Goal: Information Seeking & Learning: Learn about a topic

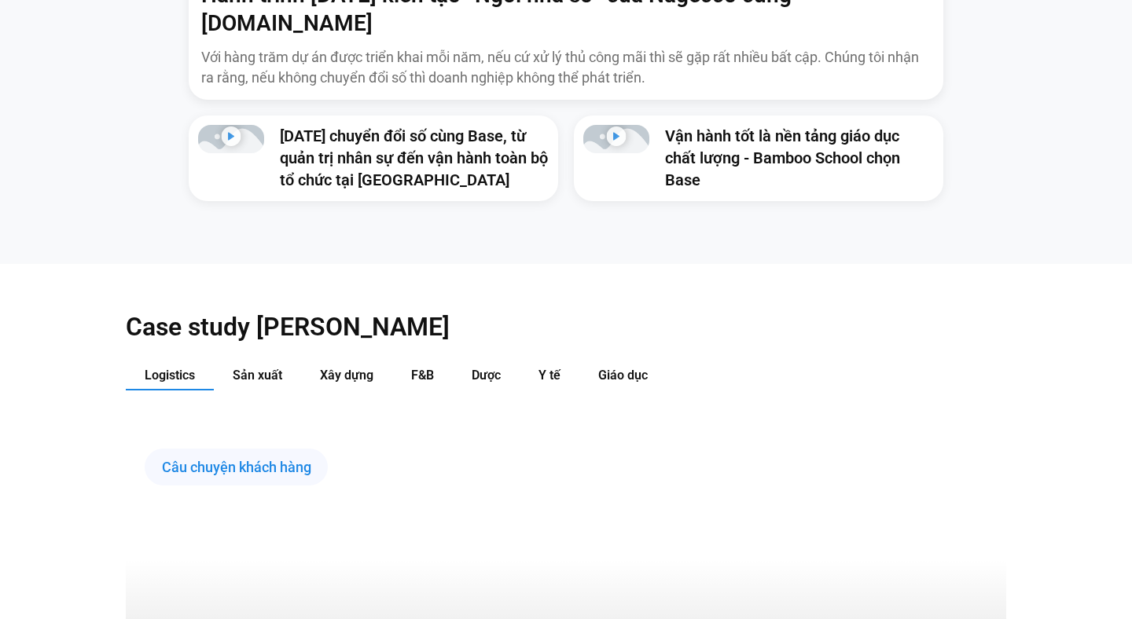
scroll to position [1375, 0]
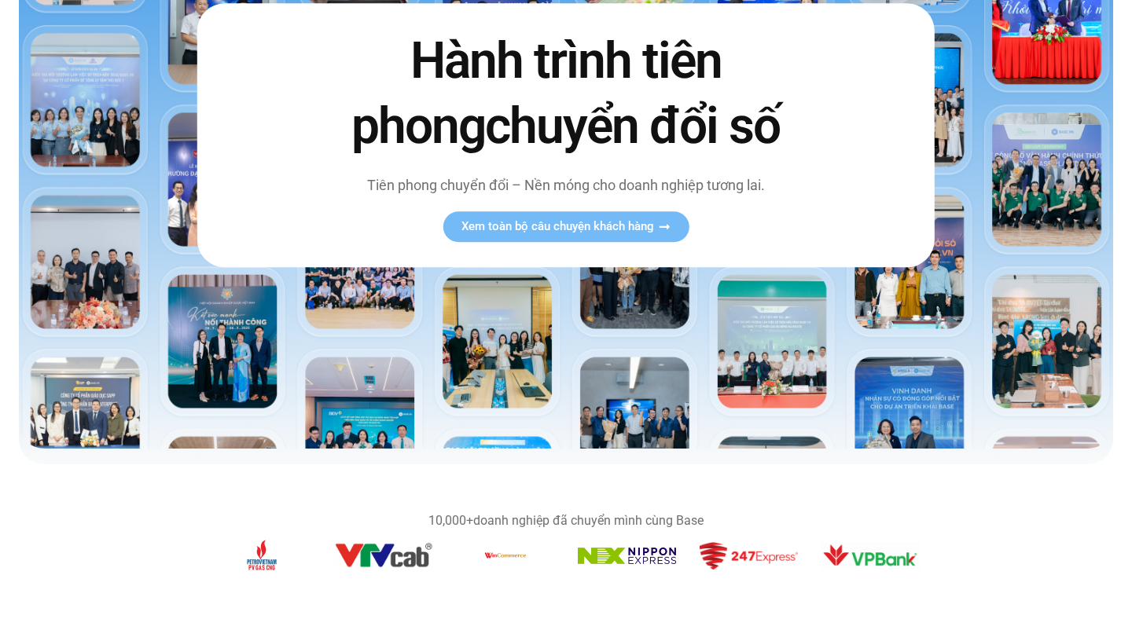
scroll to position [0, 0]
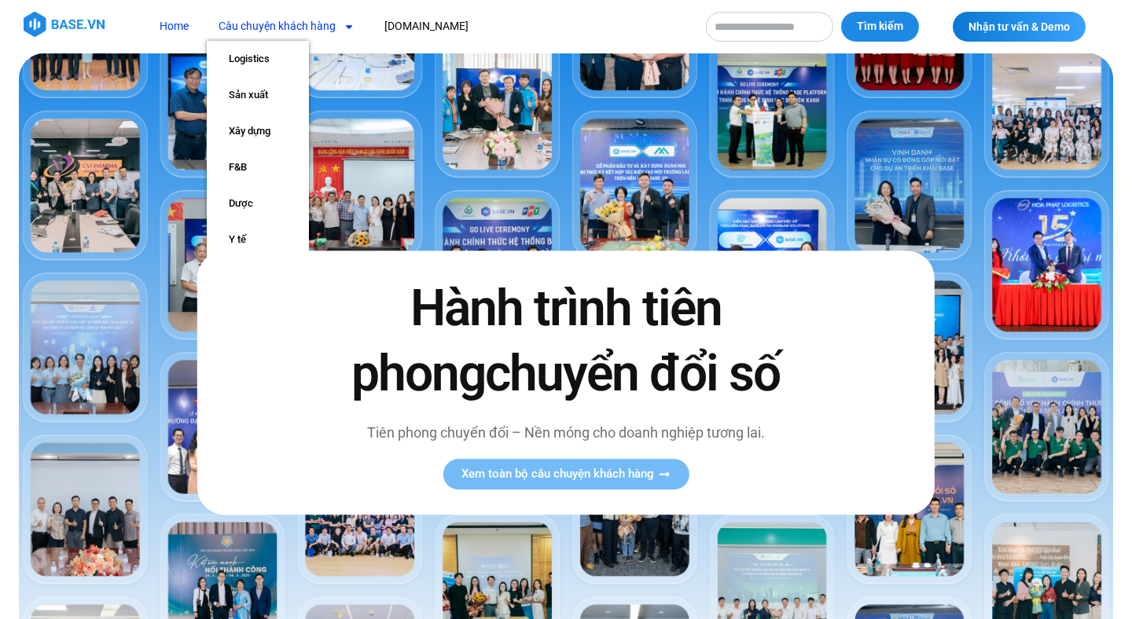
click at [318, 30] on link "Câu chuyện khách hàng" at bounding box center [287, 26] width 160 height 29
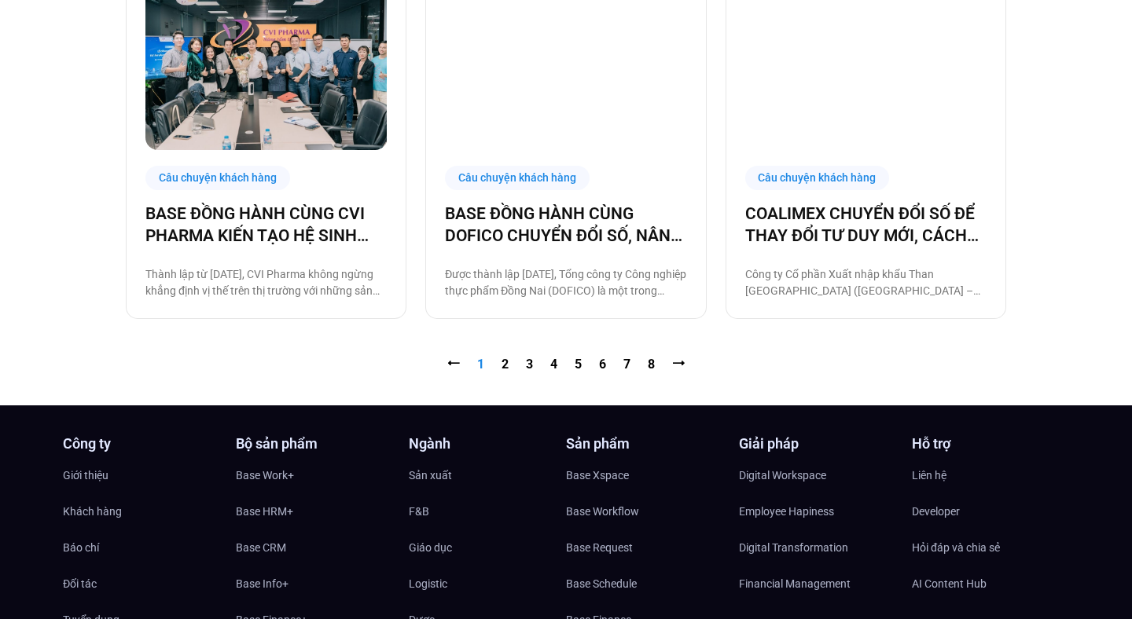
scroll to position [1651, 0]
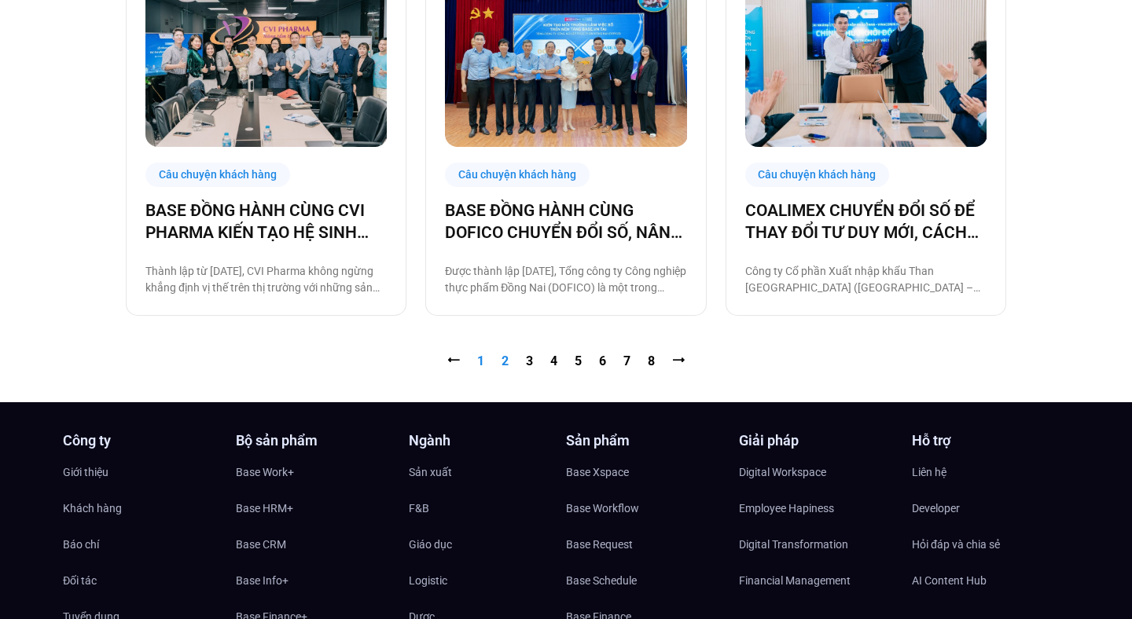
click at [504, 357] on link "Trang 2" at bounding box center [505, 361] width 7 height 15
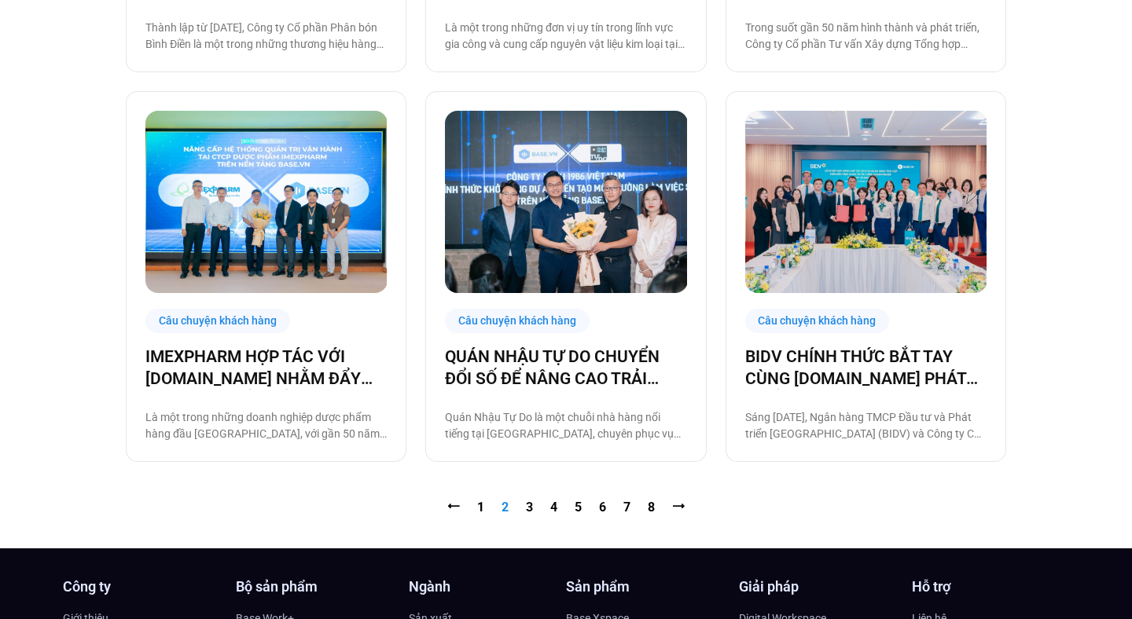
scroll to position [1556, 0]
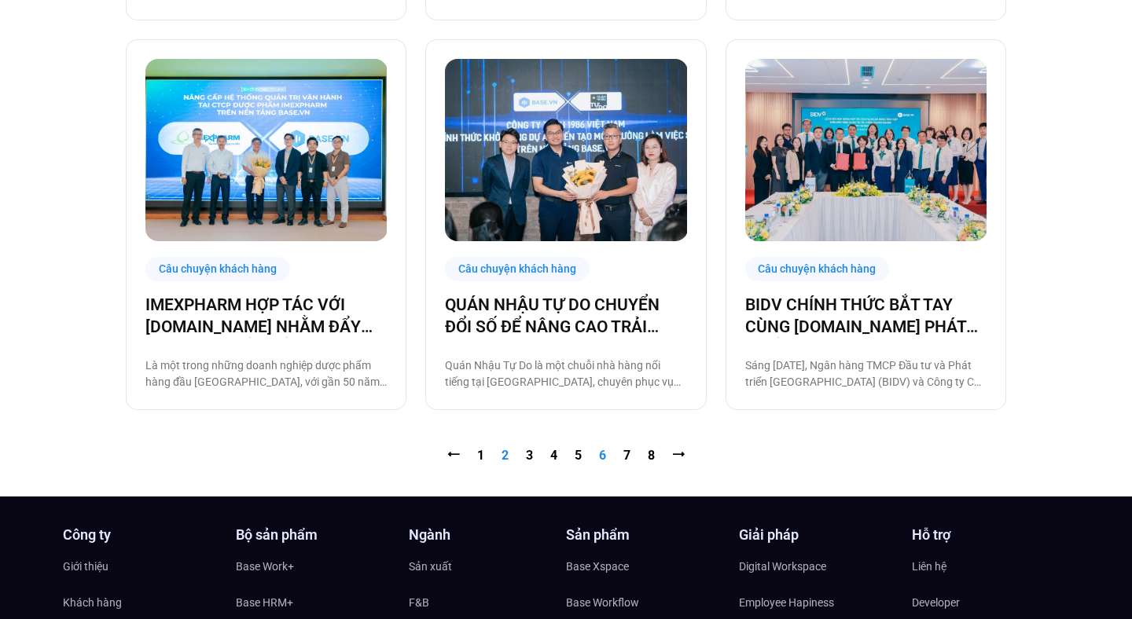
click at [604, 456] on link "Trang 6" at bounding box center [602, 455] width 7 height 15
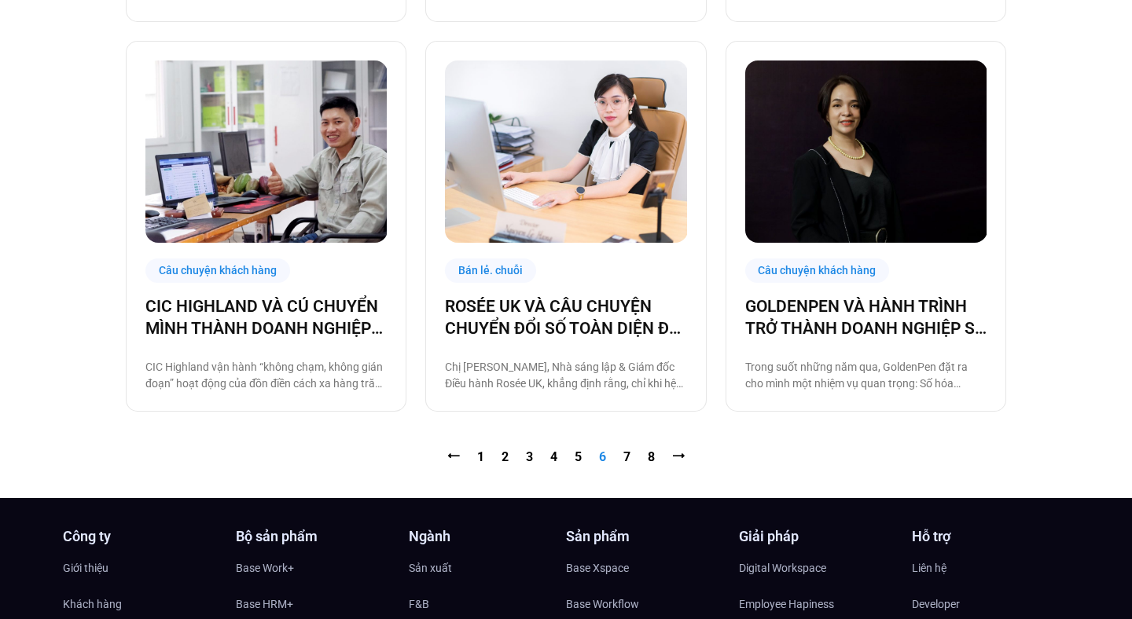
scroll to position [1700, 0]
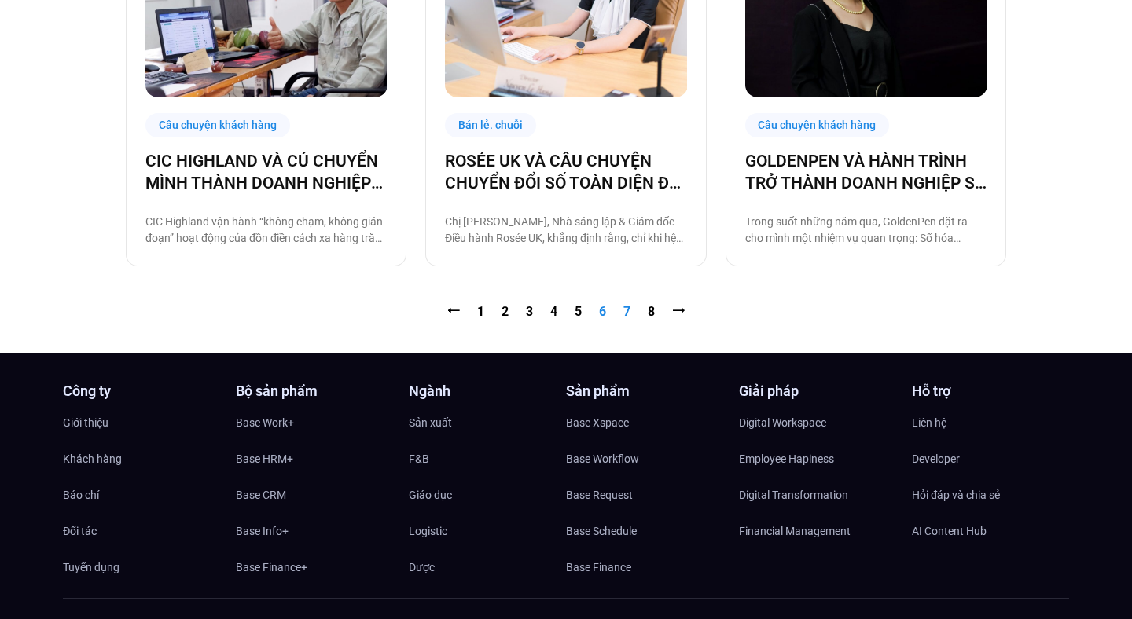
click at [630, 308] on link "Trang 7" at bounding box center [626, 311] width 7 height 15
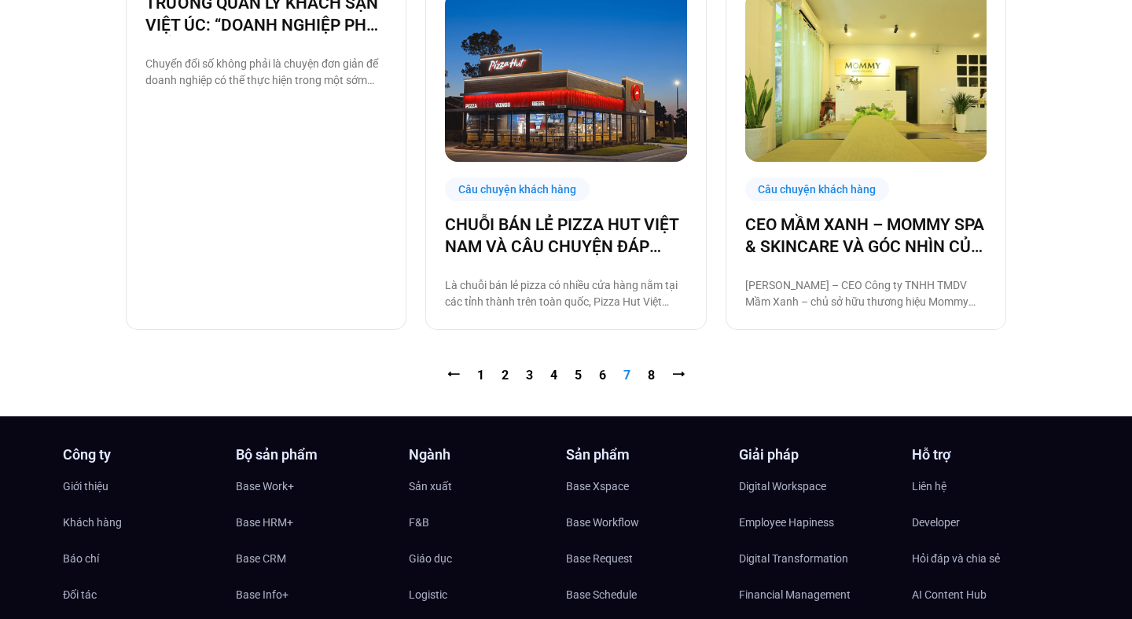
scroll to position [1791, 0]
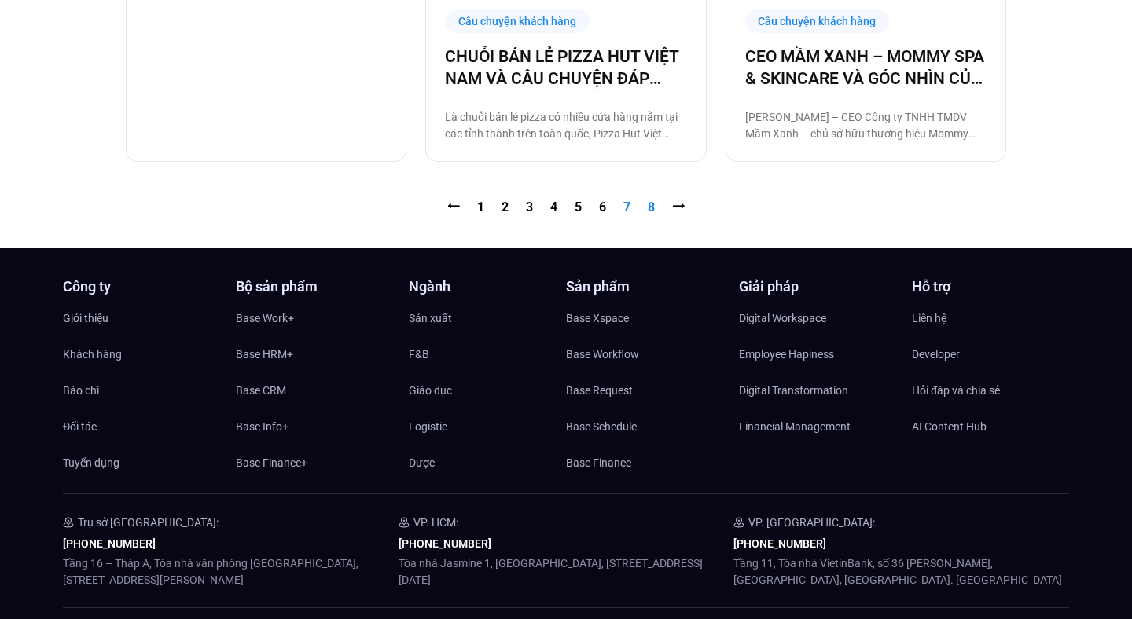
click at [648, 211] on link "Trang 8" at bounding box center [651, 207] width 7 height 15
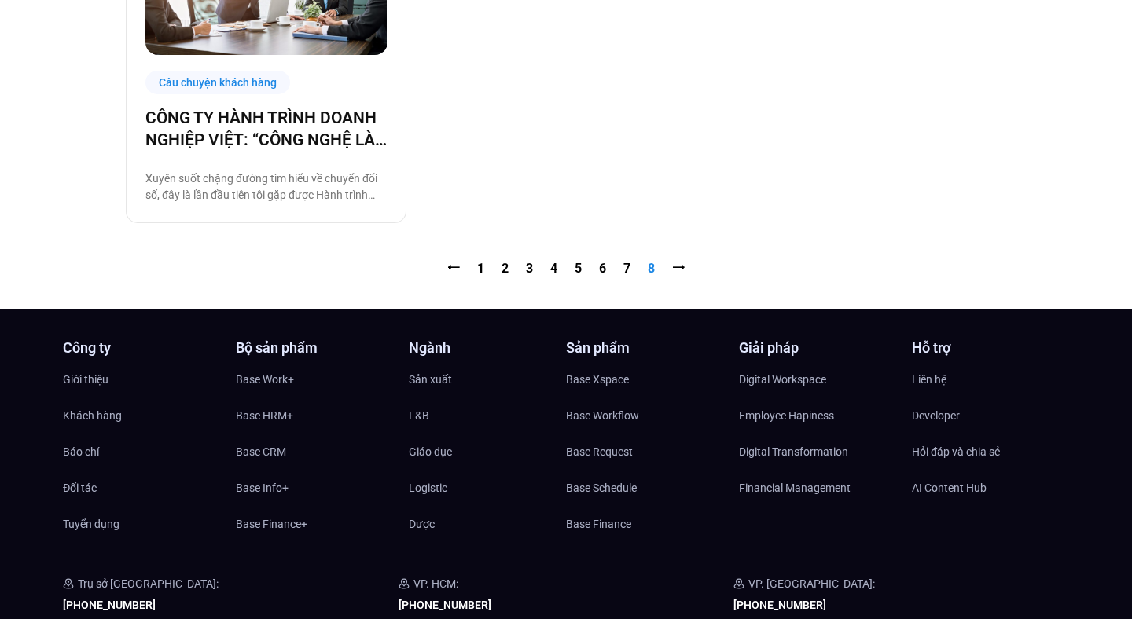
scroll to position [1008, 0]
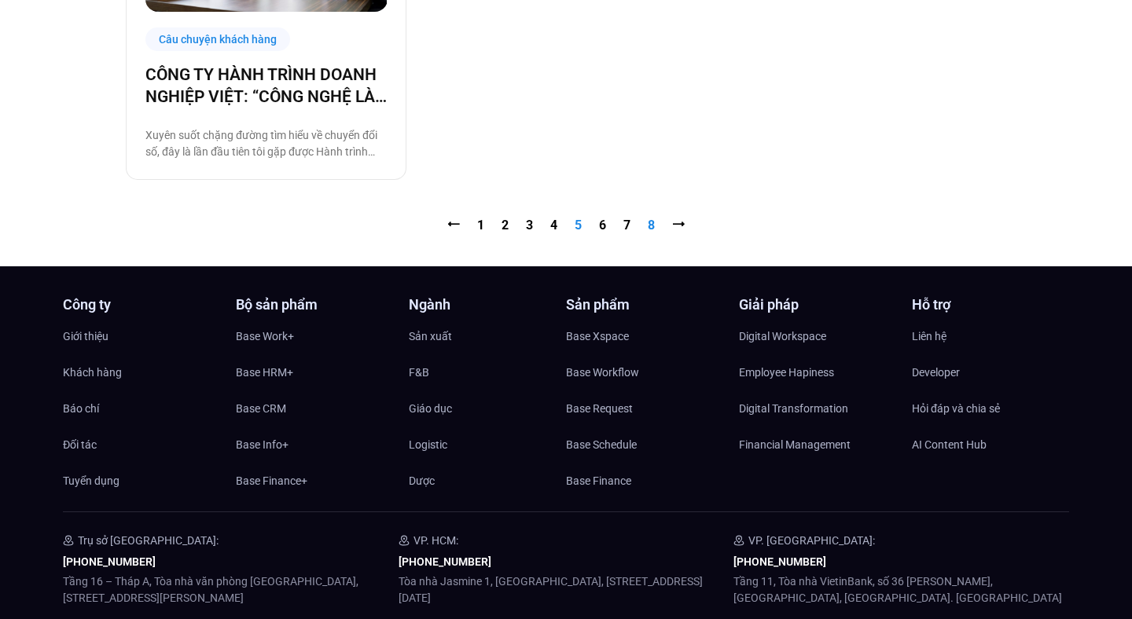
click at [575, 227] on link "Trang 5" at bounding box center [578, 225] width 7 height 15
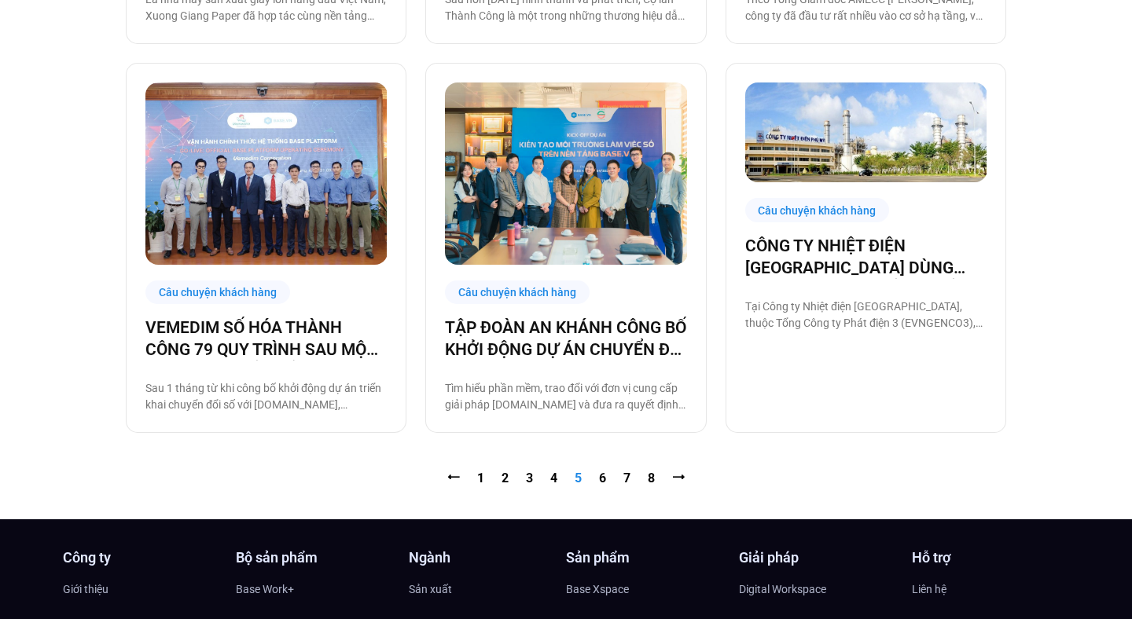
scroll to position [1536, 0]
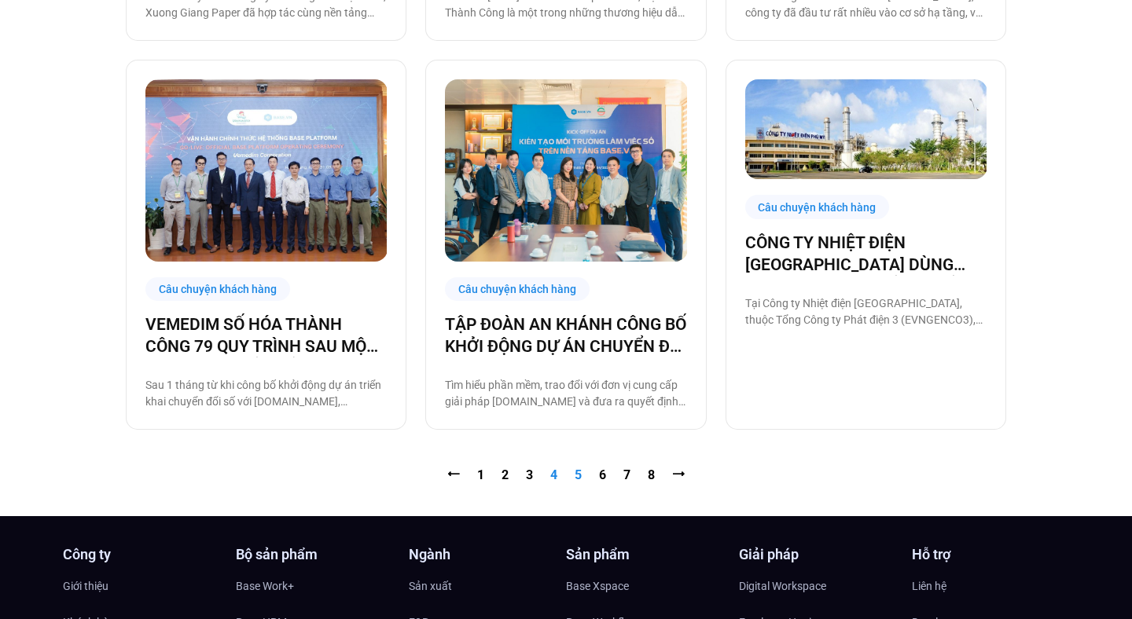
click at [553, 477] on link "Trang 4" at bounding box center [553, 475] width 7 height 15
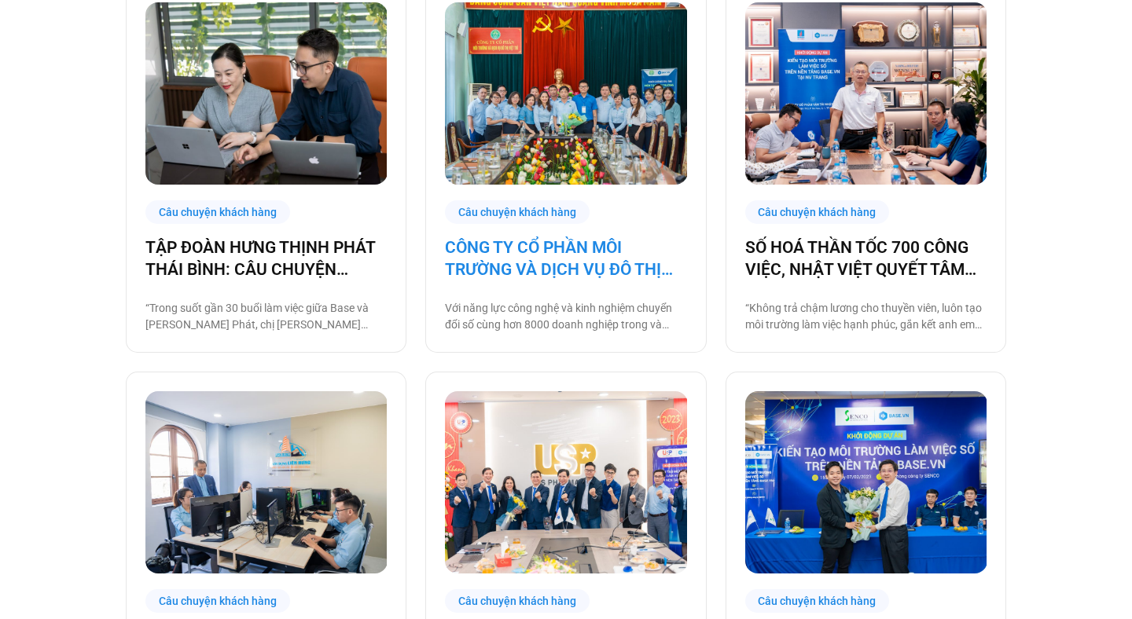
scroll to position [394, 0]
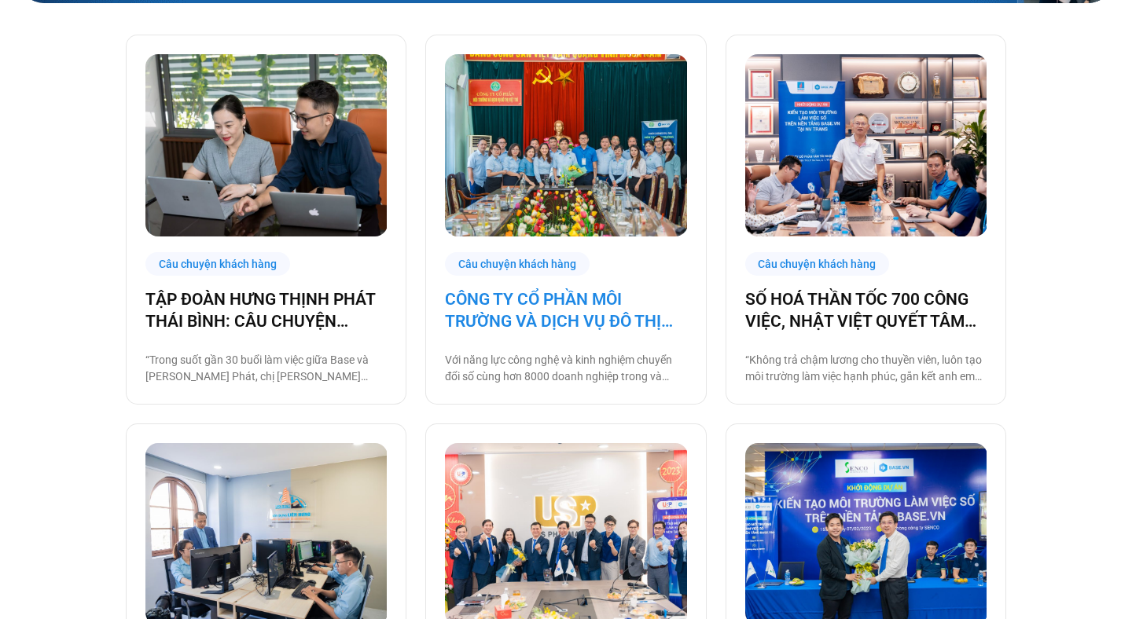
click at [573, 321] on link "CÔNG TY CỔ PHẦN MÔI TRƯỜNG VÀ DỊCH VỤ ĐÔ THỊ VIỆT TRÌ (MHP) CHÍNH THỨC CHUYỂN Đ…" at bounding box center [565, 310] width 241 height 44
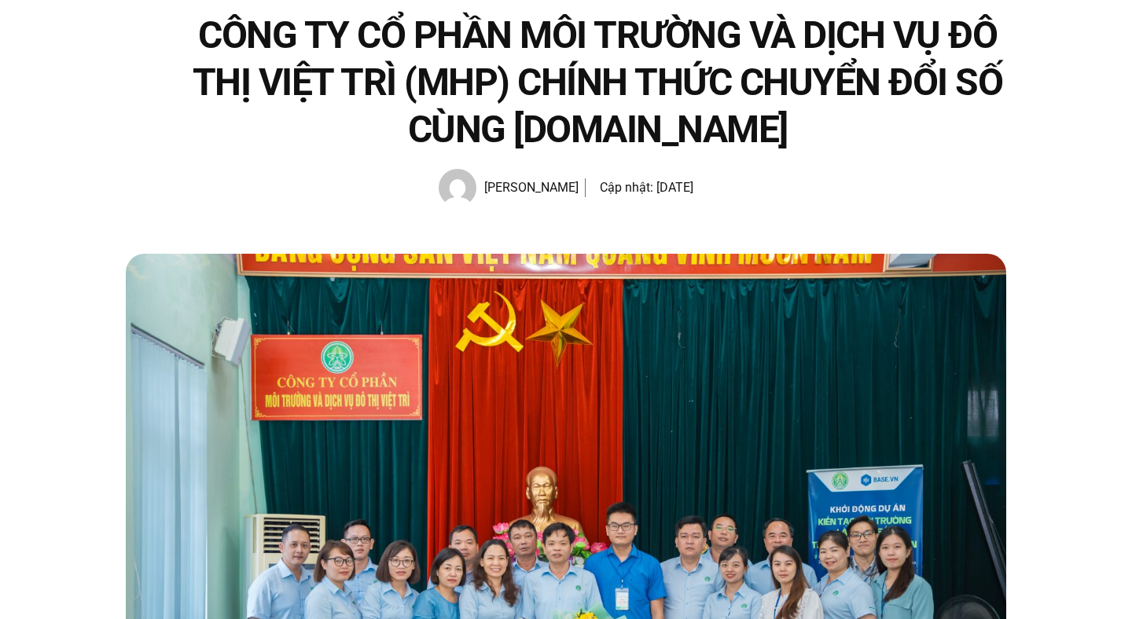
scroll to position [142, 0]
